Goal: Task Accomplishment & Management: Manage account settings

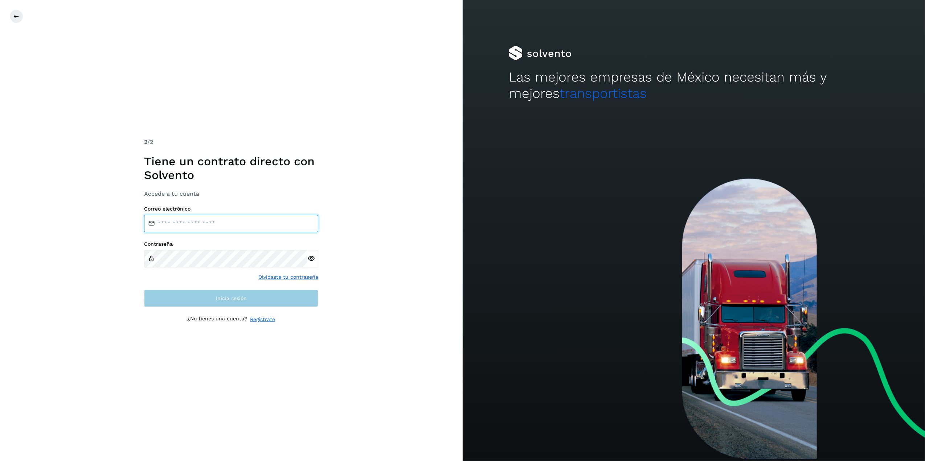
type input "**********"
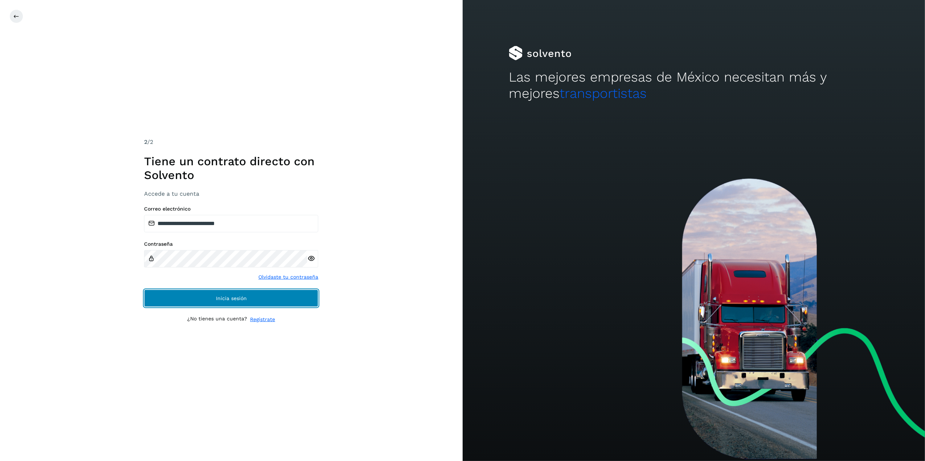
click at [214, 287] on button "Inicia sesión" at bounding box center [231, 298] width 174 height 17
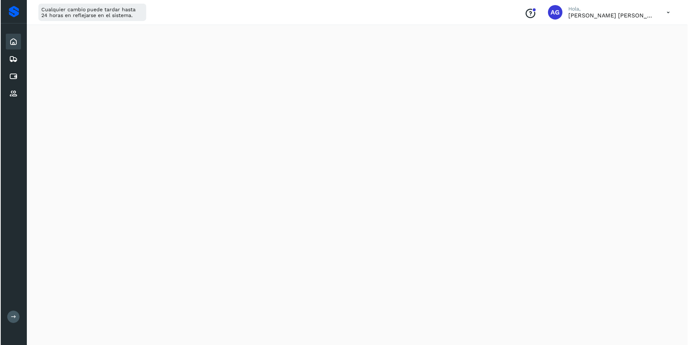
scroll to position [355, 0]
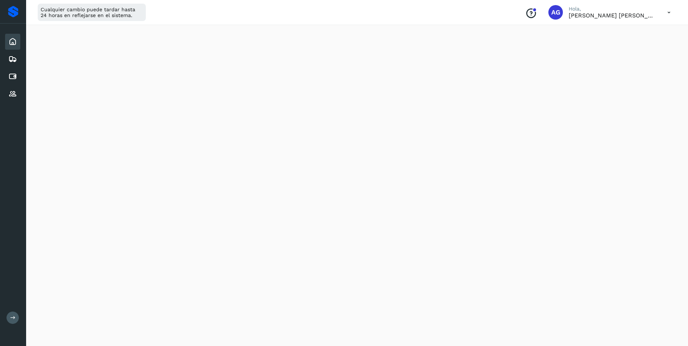
click at [14, 287] on icon at bounding box center [12, 317] width 5 height 5
